Goal: Task Accomplishment & Management: Use online tool/utility

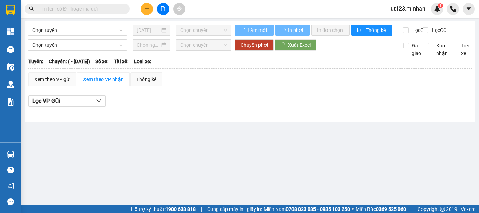
type input "[DATE]"
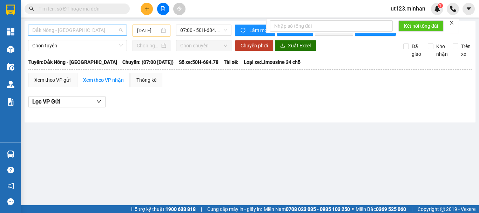
click at [105, 32] on span "Đắk Nông - [GEOGRAPHIC_DATA]" at bounding box center [77, 30] width 90 height 11
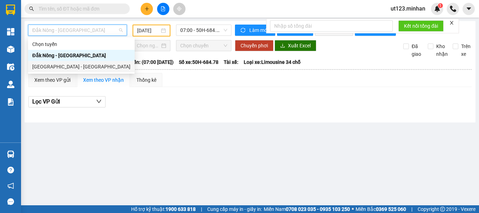
click at [87, 68] on div "[GEOGRAPHIC_DATA] - [GEOGRAPHIC_DATA]" at bounding box center [81, 67] width 98 height 8
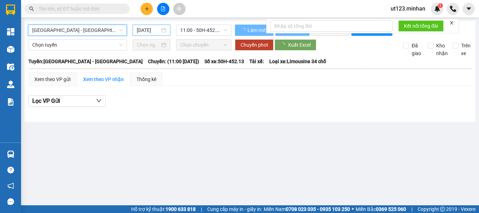
click at [159, 29] on input "[DATE]" at bounding box center [148, 30] width 23 height 8
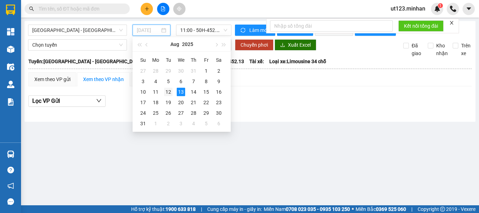
click at [167, 91] on div "12" at bounding box center [168, 92] width 8 height 8
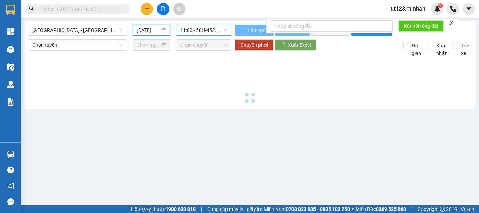
type input "[DATE]"
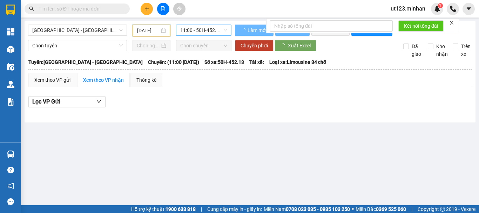
click at [210, 31] on span "11:00 - 50H-452.13" at bounding box center [203, 30] width 47 height 11
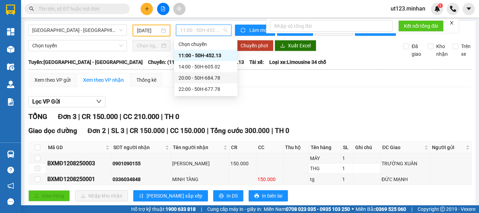
click at [209, 77] on div "20:00 - 50H-684.78" at bounding box center [205, 78] width 55 height 8
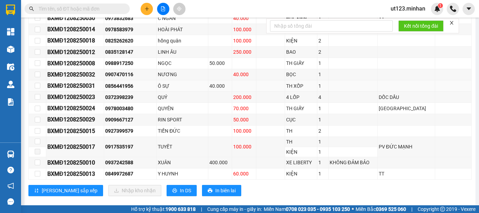
scroll to position [280, 0]
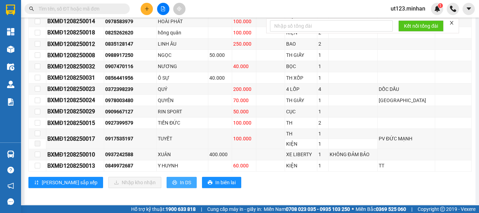
click at [180, 186] on span "In DS" at bounding box center [185, 182] width 11 height 8
click at [78, 5] on span at bounding box center [77, 9] width 105 height 11
click at [81, 9] on input "text" at bounding box center [80, 9] width 83 height 8
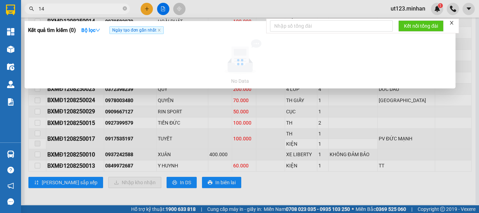
type input "1"
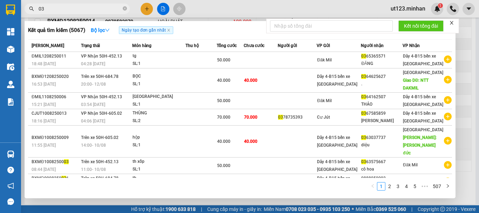
type input "0"
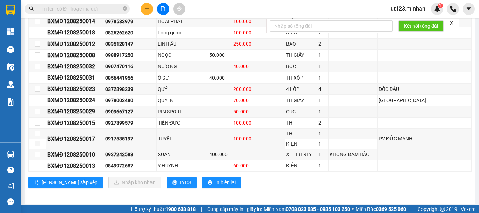
type input "9"
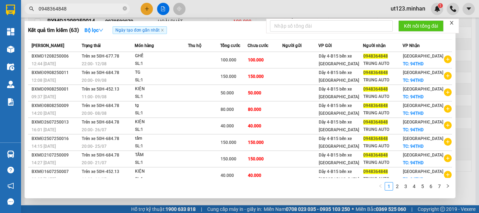
click at [77, 11] on input "0948364848" at bounding box center [80, 9] width 83 height 8
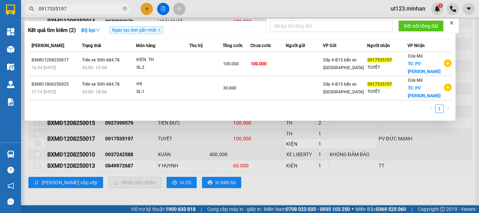
type input "0917535197"
click at [321, 183] on div at bounding box center [239, 106] width 479 height 213
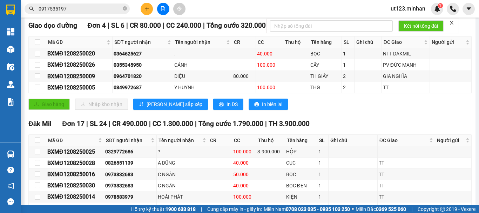
scroll to position [140, 0]
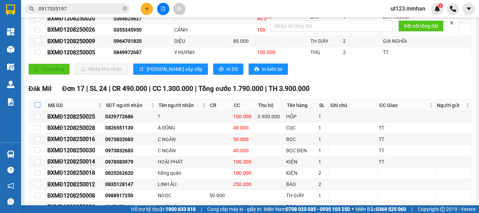
click at [38, 108] on input "checkbox" at bounding box center [38, 105] width 6 height 6
checkbox input "true"
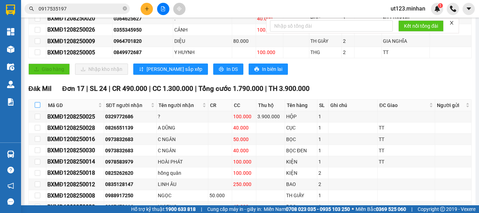
checkbox input "true"
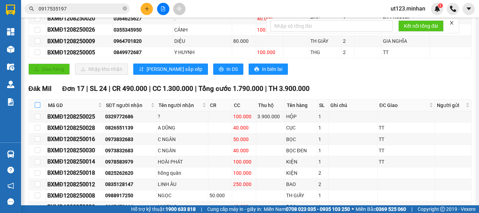
checkbox input "true"
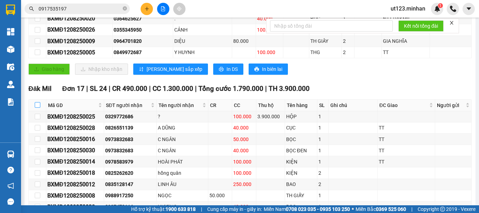
checkbox input "true"
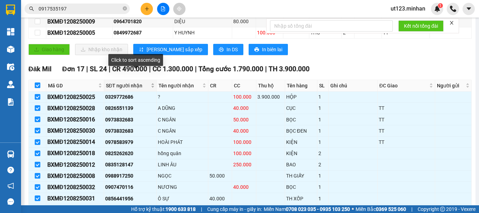
scroll to position [175, 0]
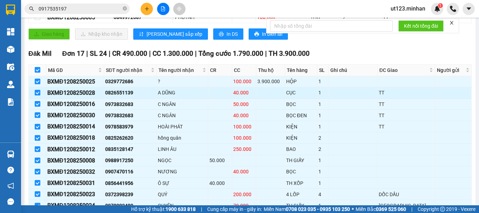
click at [37, 95] on input "checkbox" at bounding box center [38, 93] width 6 height 6
checkbox input "false"
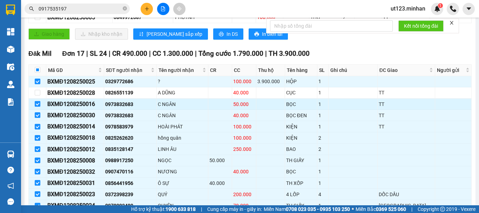
click at [38, 107] on input "checkbox" at bounding box center [38, 104] width 6 height 6
checkbox input "false"
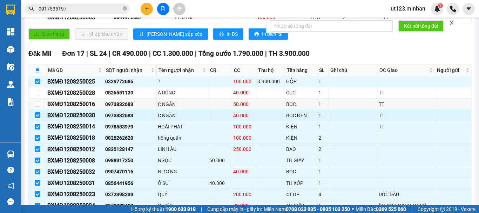
click at [41, 119] on td at bounding box center [38, 115] width 18 height 11
click at [37, 118] on input "checkbox" at bounding box center [38, 115] width 6 height 6
checkbox input "false"
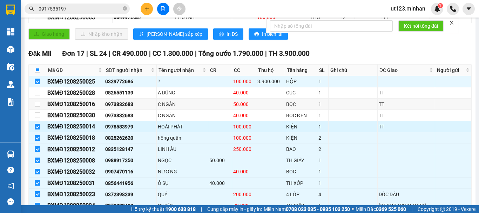
click at [35, 129] on input "checkbox" at bounding box center [38, 127] width 6 height 6
checkbox input "false"
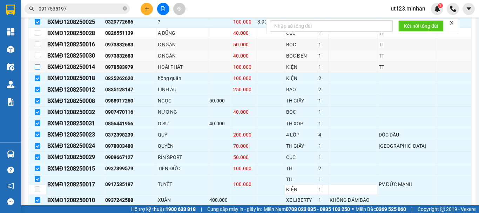
scroll to position [245, 0]
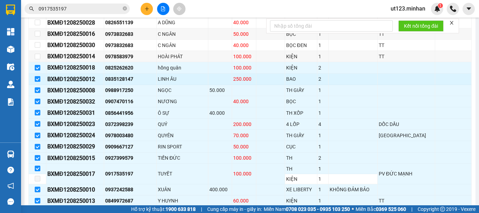
click at [37, 82] on input "checkbox" at bounding box center [38, 79] width 6 height 6
checkbox input "false"
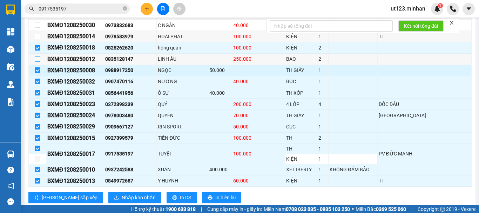
scroll to position [280, 0]
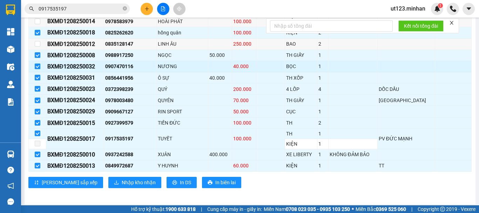
click at [36, 69] on input "checkbox" at bounding box center [38, 66] width 6 height 6
checkbox input "false"
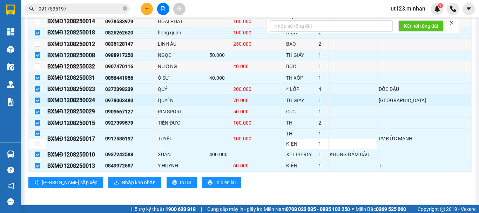
click at [34, 106] on td at bounding box center [38, 100] width 18 height 11
click at [37, 103] on input "checkbox" at bounding box center [38, 100] width 6 height 6
checkbox input "false"
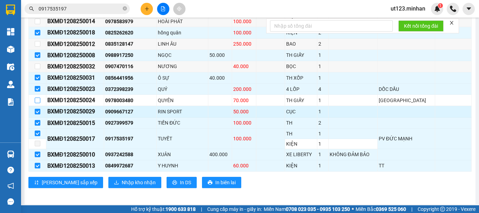
scroll to position [288, 0]
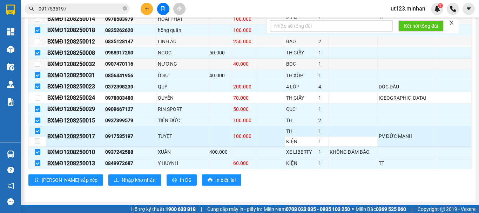
click at [35, 131] on input "checkbox" at bounding box center [38, 131] width 6 height 6
checkbox input "false"
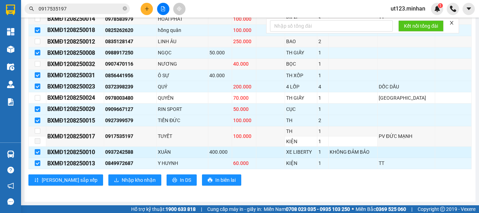
click at [38, 154] on input "checkbox" at bounding box center [38, 152] width 6 height 6
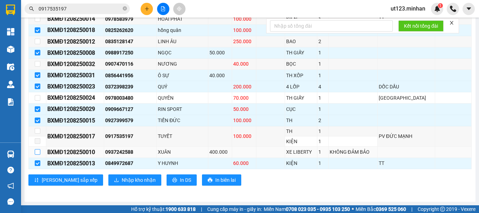
click at [38, 149] on input "checkbox" at bounding box center [38, 152] width 6 height 6
checkbox input "true"
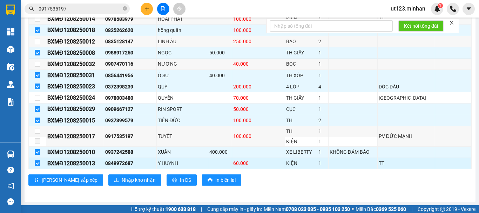
drag, startPoint x: 37, startPoint y: 165, endPoint x: 40, endPoint y: 162, distance: 4.0
click at [37, 165] on input "checkbox" at bounding box center [38, 163] width 6 height 6
checkbox input "false"
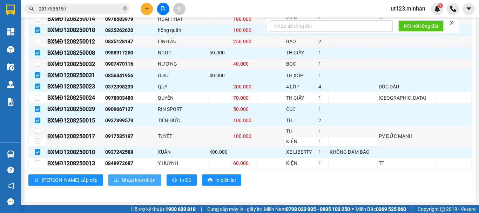
click at [112, 184] on button "Nhập kho nhận" at bounding box center [134, 179] width 53 height 11
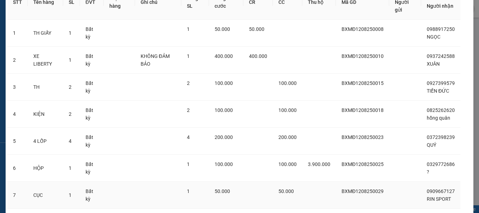
scroll to position [121, 0]
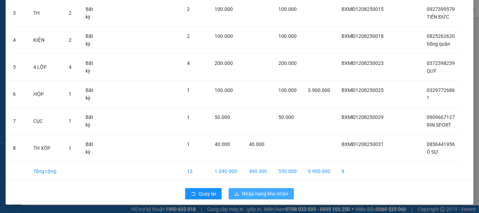
click at [264, 191] on span "Nhập hàng kho nhận" at bounding box center [265, 194] width 46 height 8
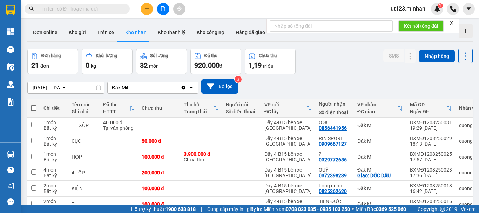
click at [162, 10] on icon "file-add" at bounding box center [162, 8] width 5 height 5
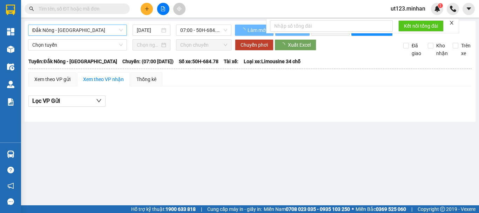
click at [87, 30] on span "Đắk Nông - [GEOGRAPHIC_DATA]" at bounding box center [77, 30] width 90 height 11
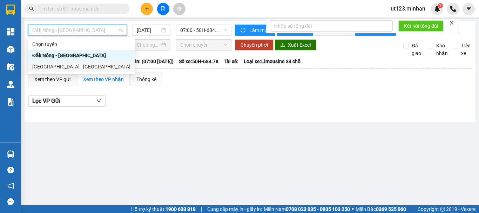
drag, startPoint x: 80, startPoint y: 64, endPoint x: 118, endPoint y: 48, distance: 40.8
click at [80, 64] on div "[GEOGRAPHIC_DATA] - [GEOGRAPHIC_DATA]" at bounding box center [81, 67] width 98 height 8
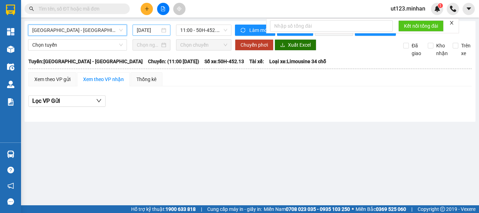
click at [159, 30] on input "[DATE]" at bounding box center [148, 30] width 23 height 8
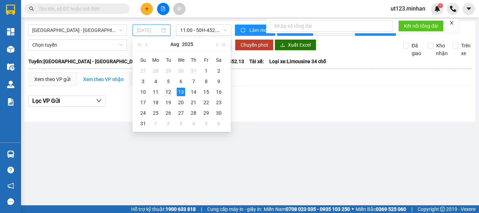
click at [166, 87] on td "12" at bounding box center [168, 92] width 13 height 11
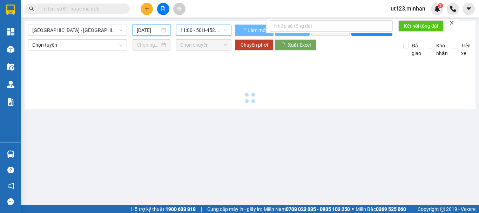
type input "[DATE]"
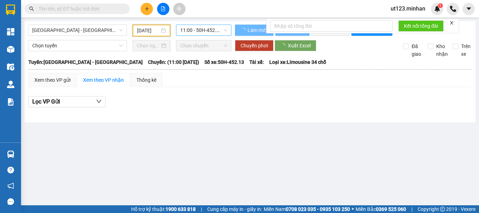
click at [209, 32] on span "11:00 - 50H-452.13" at bounding box center [203, 30] width 47 height 11
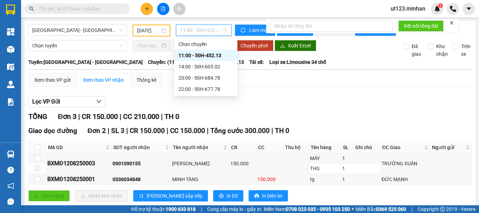
click at [212, 55] on div "11:00 - 50H-452.13" at bounding box center [205, 56] width 55 height 8
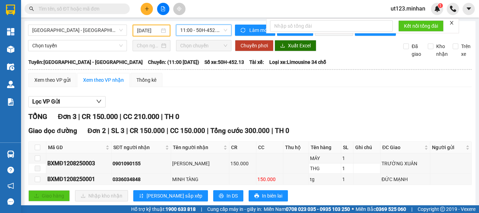
click at [205, 34] on span "11:00 - 50H-452.13" at bounding box center [203, 30] width 47 height 11
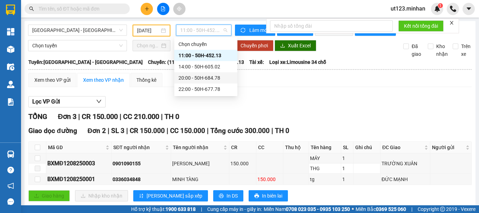
click at [203, 74] on div "20:00 - 50H-684.78" at bounding box center [205, 78] width 55 height 8
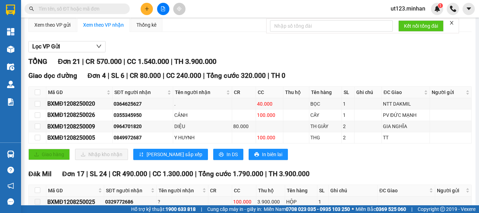
scroll to position [70, 0]
